Goal: Check status

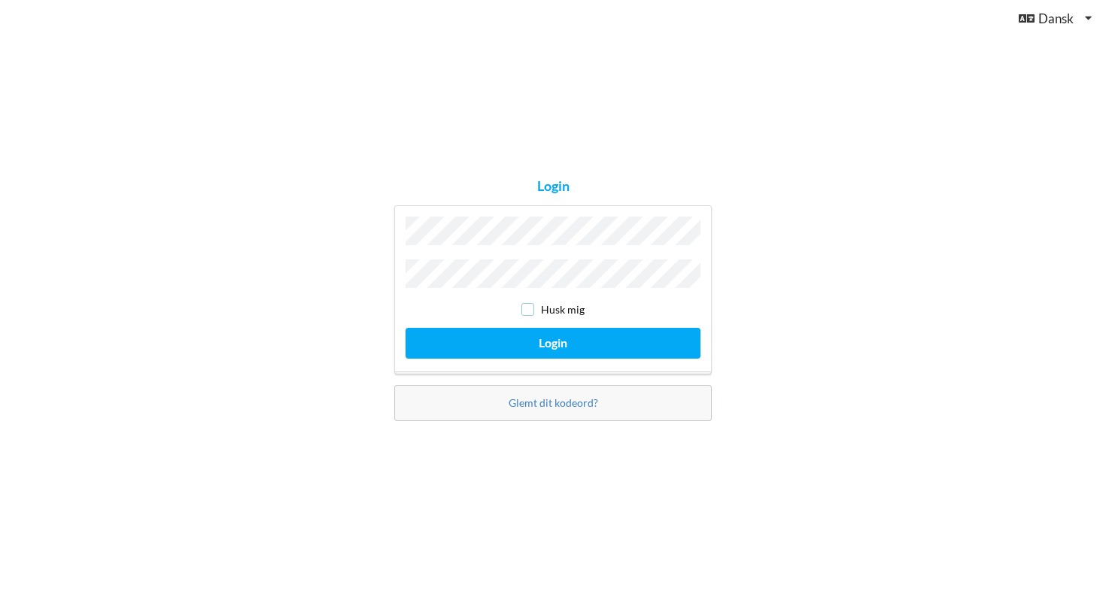
click at [524, 306] on input "checkbox" at bounding box center [527, 309] width 13 height 13
checkbox input "true"
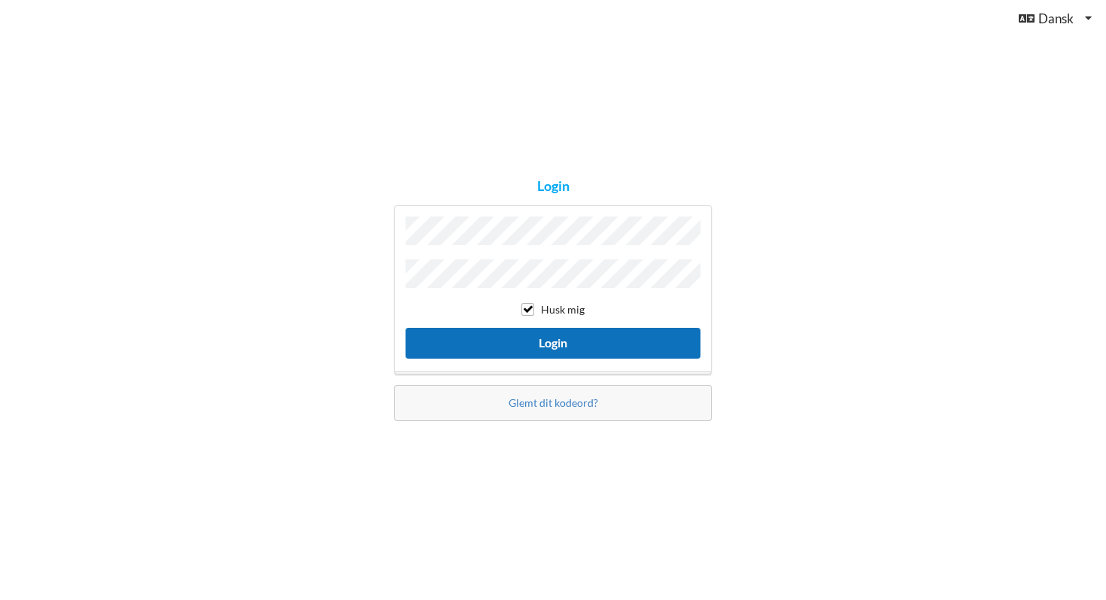
click at [537, 329] on button "Login" at bounding box center [552, 343] width 295 height 31
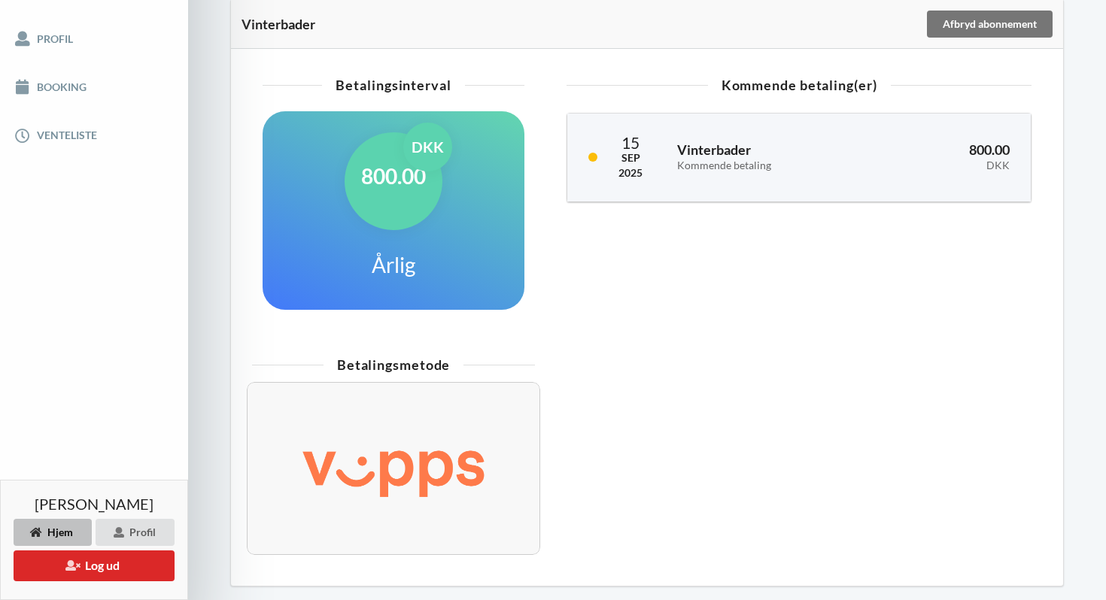
scroll to position [372, 0]
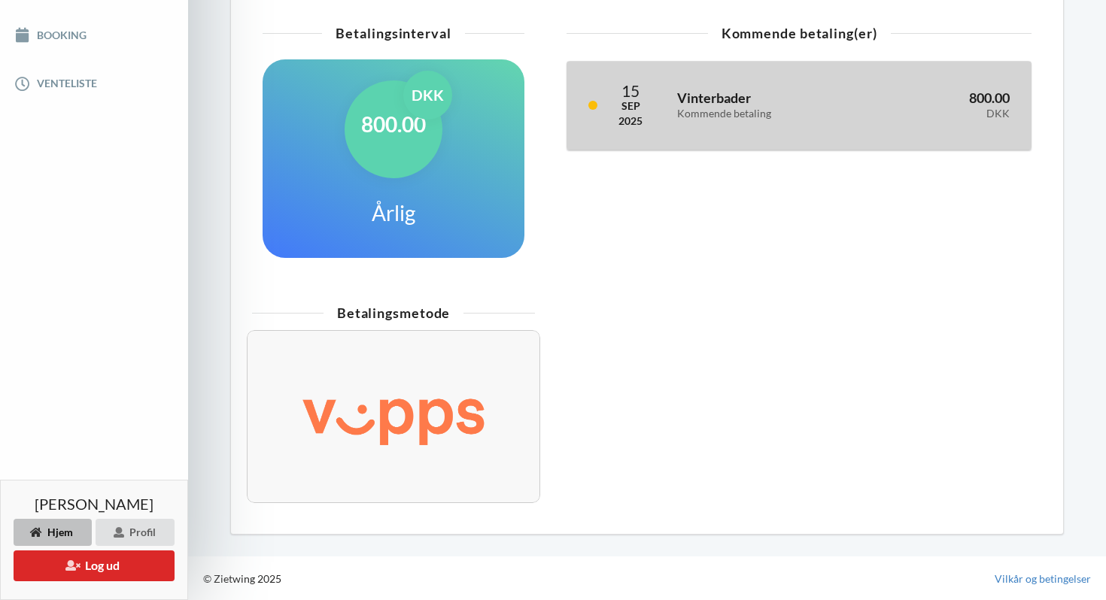
click at [719, 99] on h3 "Vinterbader Kommende betaling" at bounding box center [768, 105] width 182 height 30
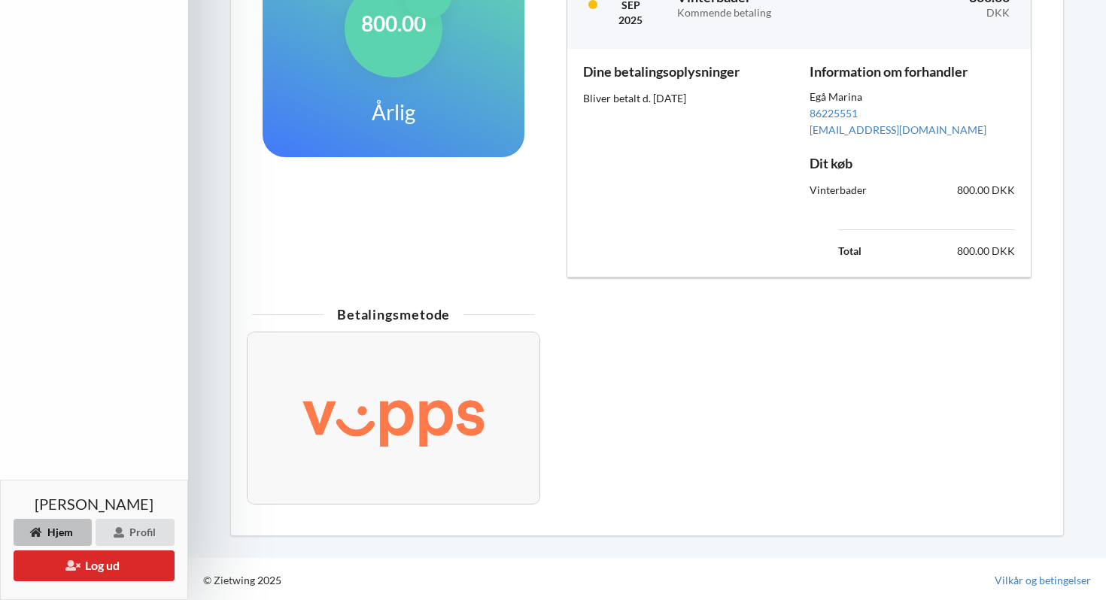
scroll to position [474, 0]
drag, startPoint x: 584, startPoint y: 97, endPoint x: 723, endPoint y: 97, distance: 139.2
click at [723, 97] on div "Bliver betalt d. [DATE]" at bounding box center [685, 97] width 205 height 15
click at [700, 136] on div "Dine betalingsoplysninger Bliver betalt d. [DATE]" at bounding box center [685, 161] width 226 height 217
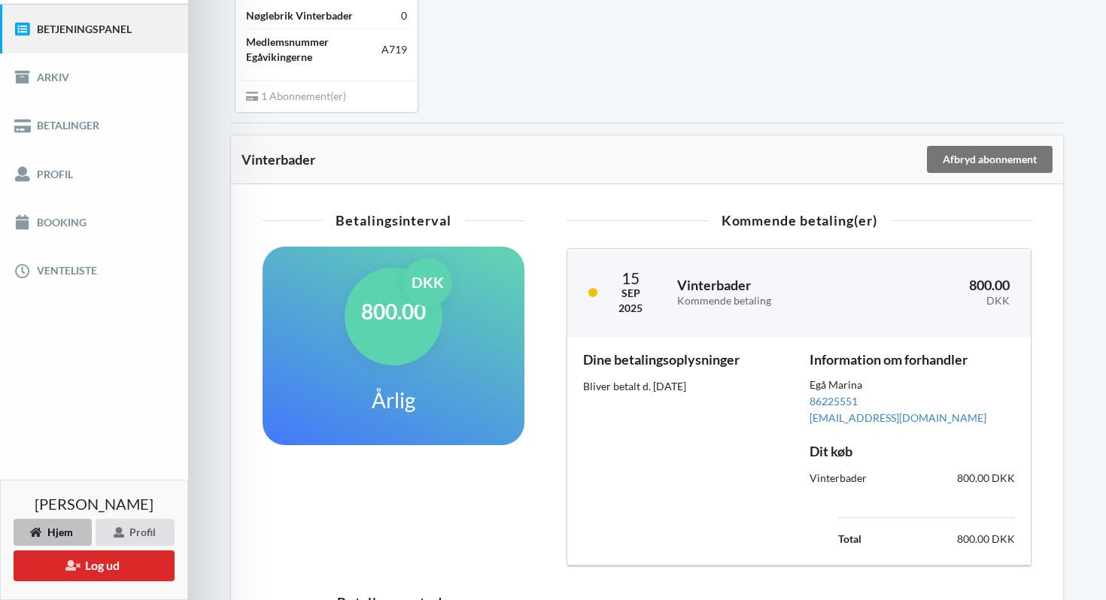
scroll to position [0, 0]
